Goal: Information Seeking & Learning: Learn about a topic

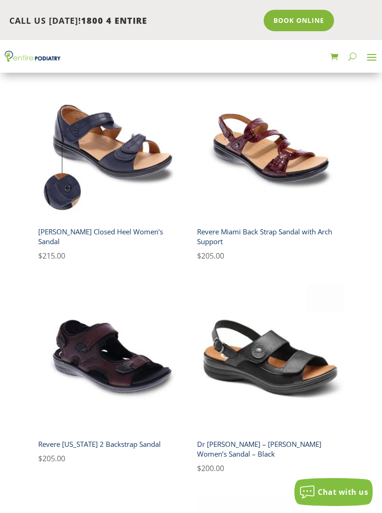
scroll to position [377, 0]
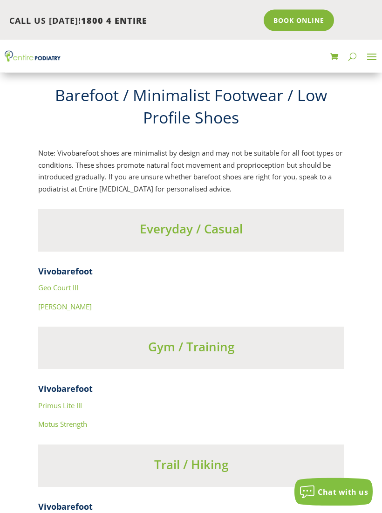
scroll to position [5266, 0]
click at [76, 266] on h4 "Vivobarefoot" at bounding box center [191, 274] width 306 height 16
click at [79, 266] on h4 "Vivobarefoot" at bounding box center [191, 274] width 306 height 16
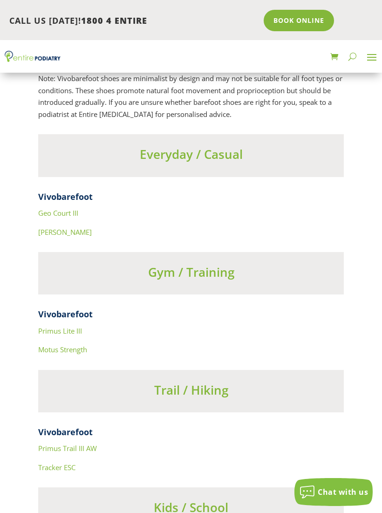
scroll to position [5340, 0]
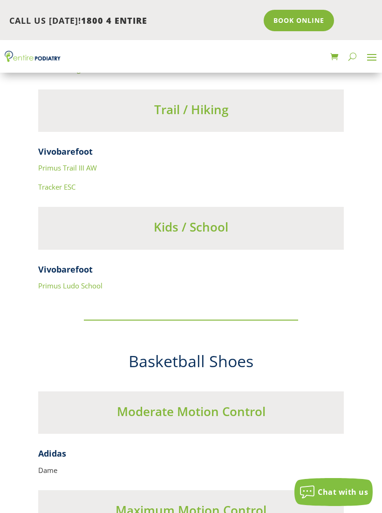
click at [90, 163] on link "Primus Trail III AW" at bounding box center [67, 167] width 59 height 9
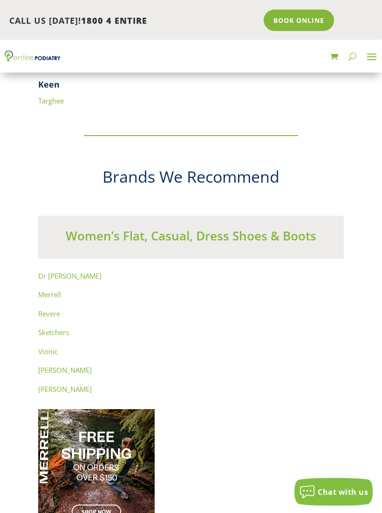
scroll to position [6830, 0]
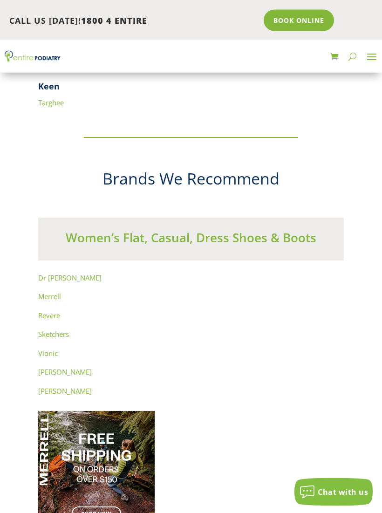
click at [55, 311] on link "Revere" at bounding box center [49, 315] width 22 height 9
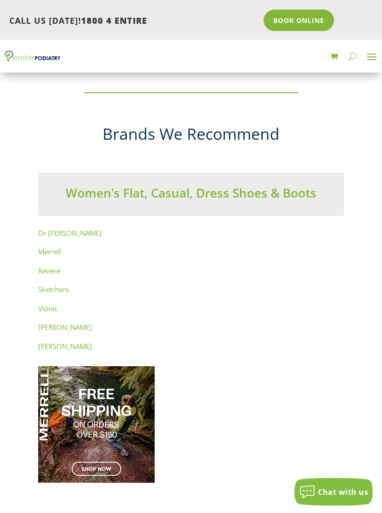
scroll to position [6876, 0]
click at [55, 247] on link "Merrell" at bounding box center [49, 251] width 23 height 9
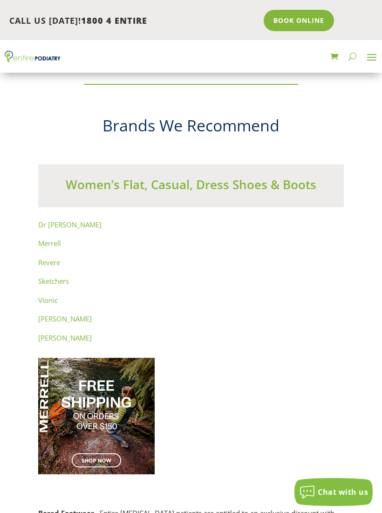
click at [53, 295] on link "Vionic" at bounding box center [48, 299] width 20 height 9
